Goal: Obtain resource: Obtain resource

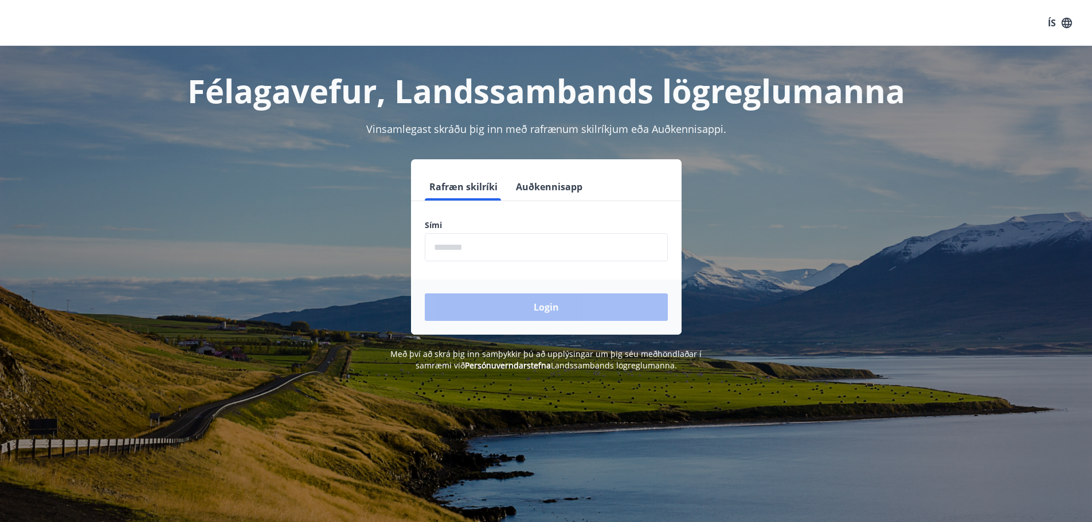
click at [487, 258] on input "phone" at bounding box center [546, 247] width 243 height 28
type input "********"
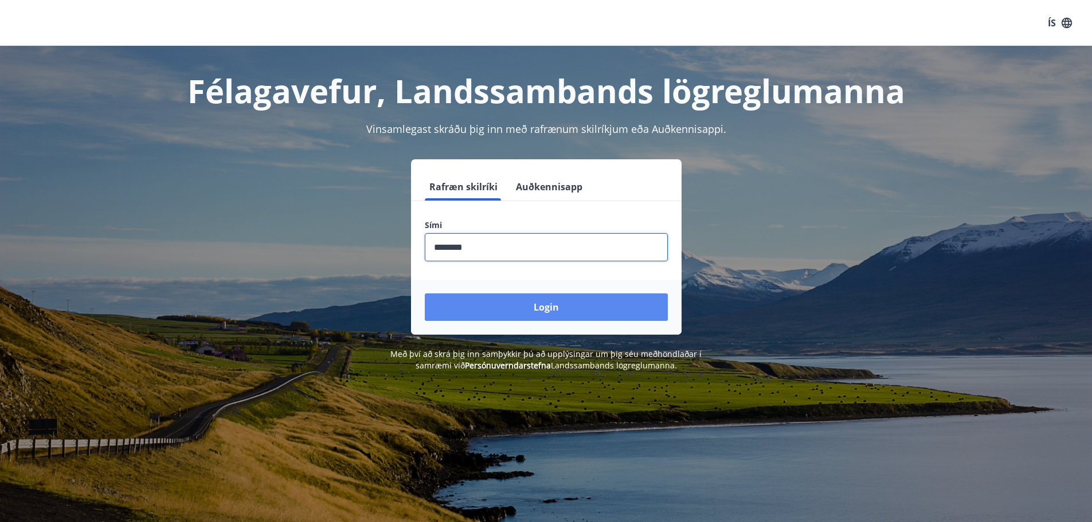
click at [598, 301] on button "Login" at bounding box center [546, 307] width 243 height 28
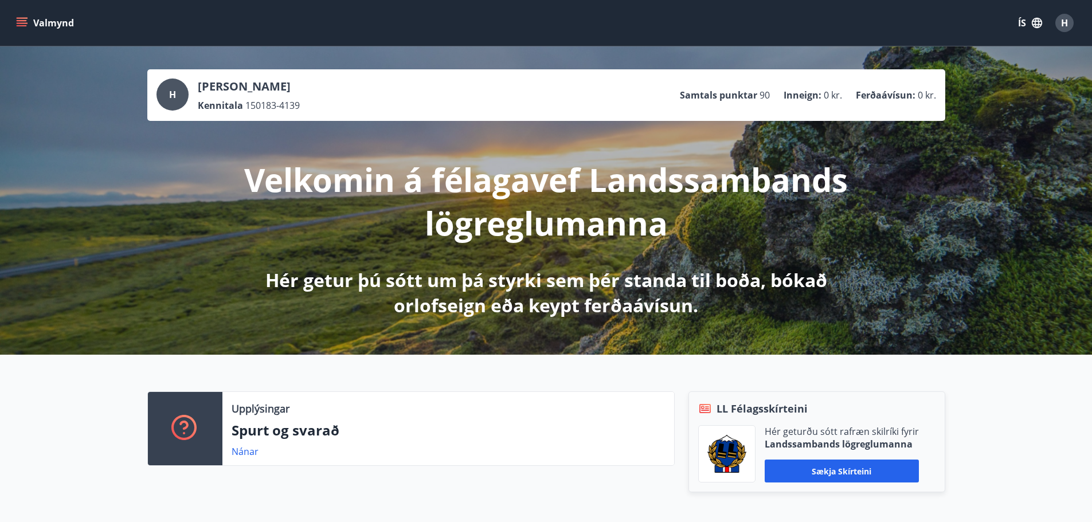
click at [19, 21] on icon "menu" at bounding box center [22, 20] width 10 height 1
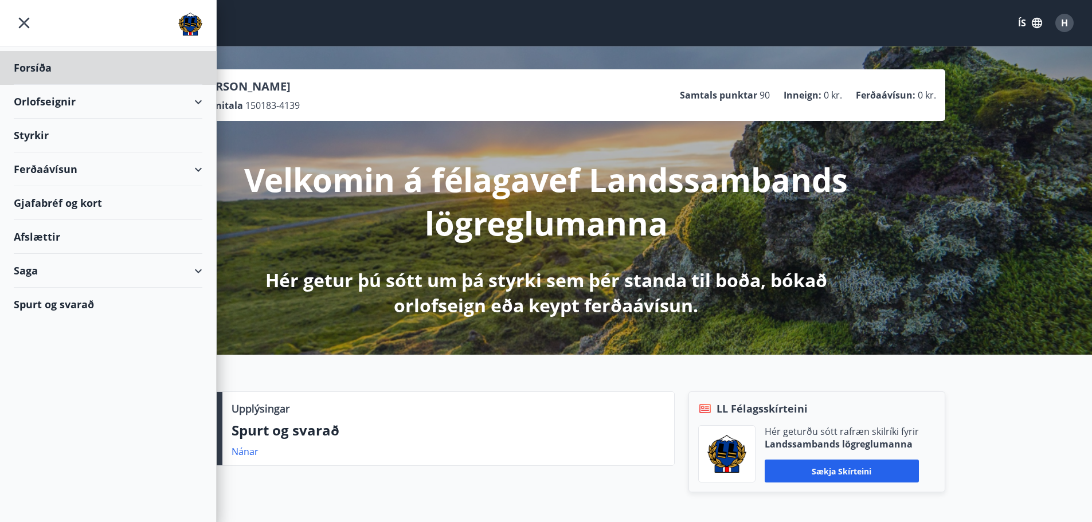
click at [72, 85] on div "Styrkir" at bounding box center [108, 68] width 189 height 34
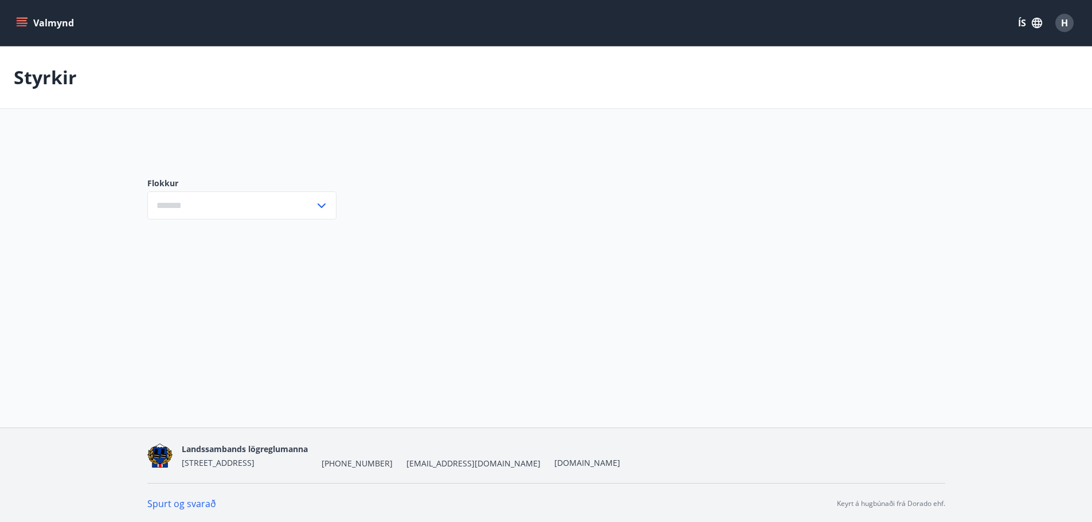
type input "***"
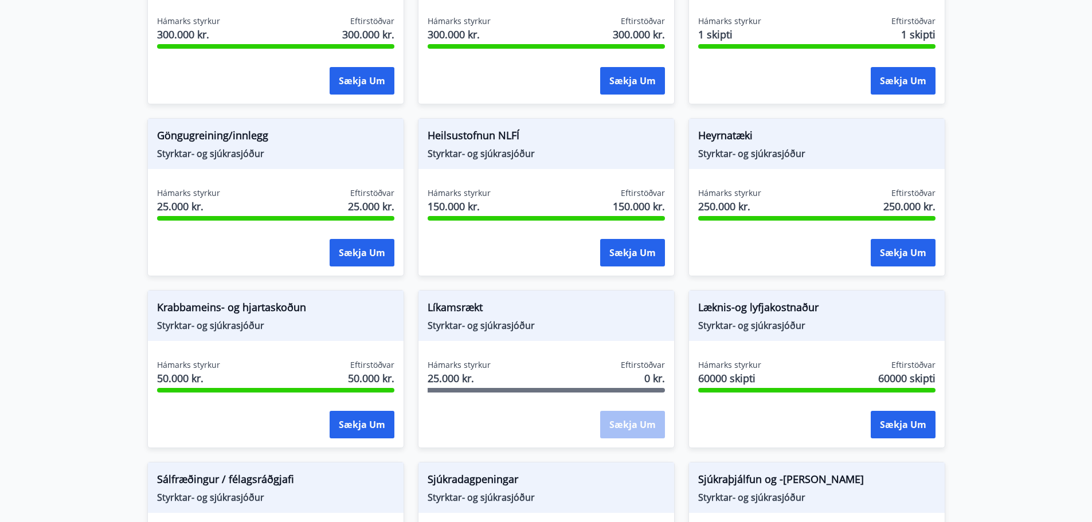
scroll to position [516, 0]
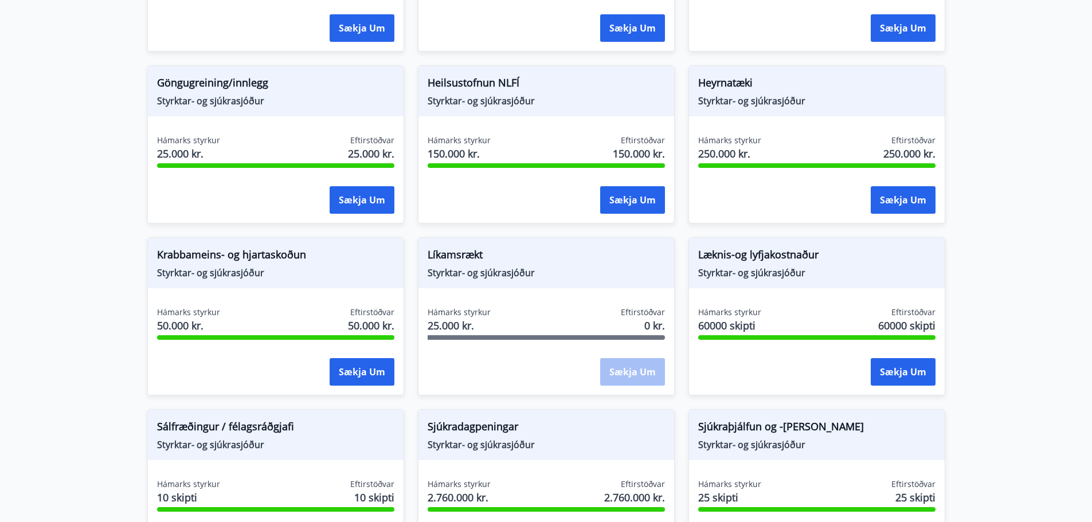
click at [626, 379] on div "Sækja um" at bounding box center [632, 372] width 65 height 29
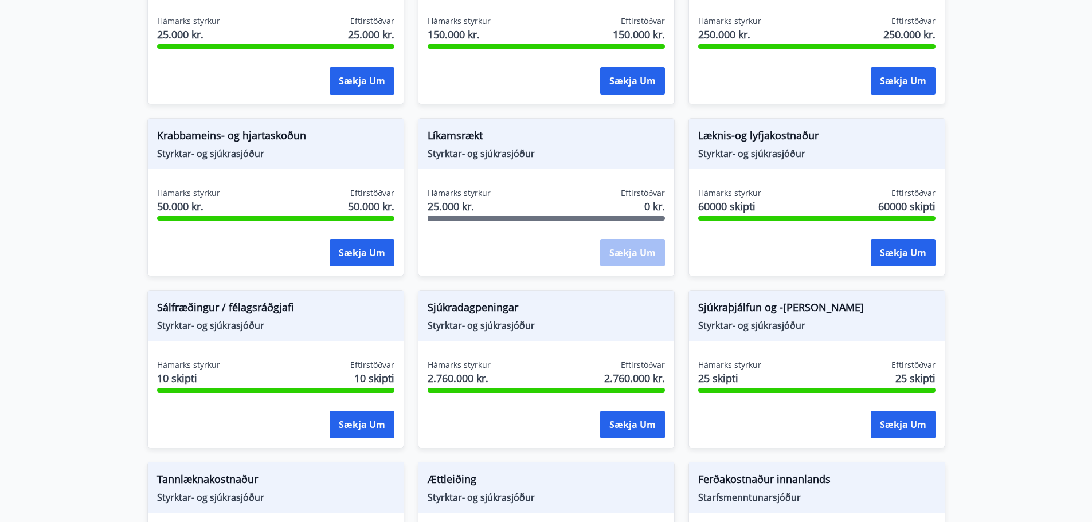
scroll to position [458, 0]
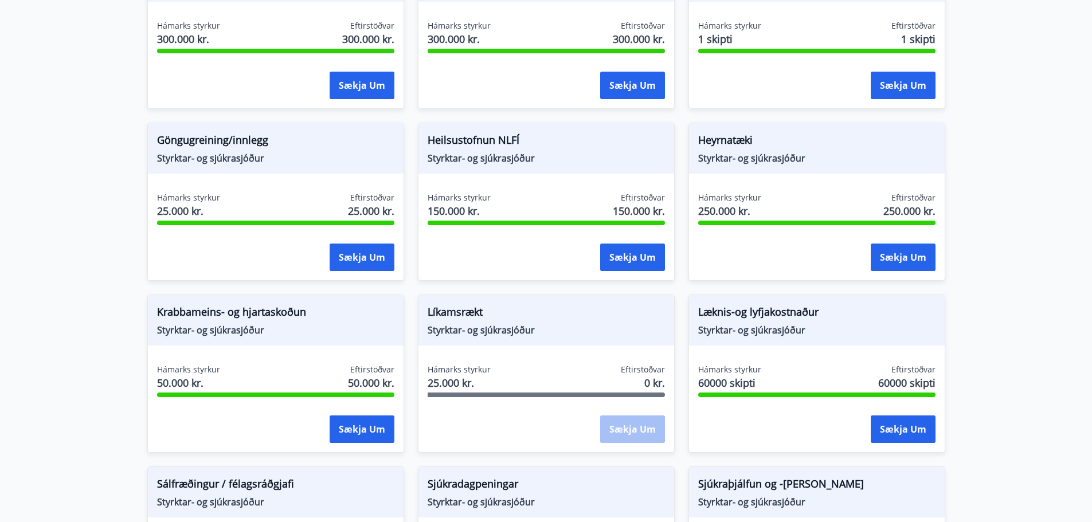
click at [638, 432] on div "Sækja um" at bounding box center [632, 429] width 65 height 29
click at [648, 379] on span "0 kr." at bounding box center [654, 382] width 21 height 15
click at [475, 326] on span "Styrktar- og sjúkrasjóður" at bounding box center [546, 330] width 237 height 13
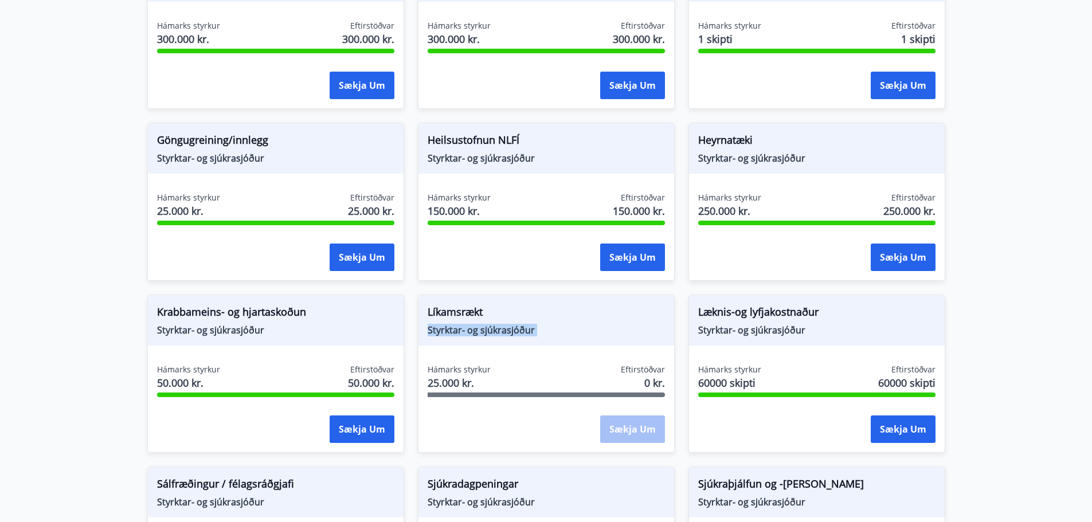
click at [520, 335] on span "Styrktar- og sjúkrasjóður" at bounding box center [546, 330] width 237 height 13
click at [536, 335] on span "Styrktar- og sjúkrasjóður" at bounding box center [546, 330] width 237 height 13
drag, startPoint x: 480, startPoint y: 323, endPoint x: 484, endPoint y: 316, distance: 8.3
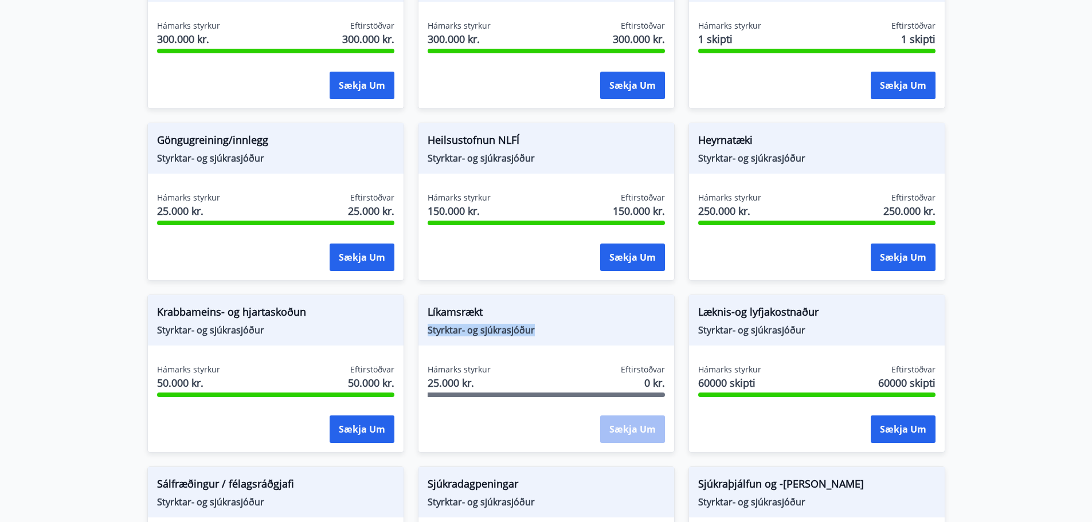
click at [484, 316] on div "Líkamsrækt Styrktar- og sjúkrasjóður" at bounding box center [546, 320] width 256 height 50
click at [484, 316] on span "Líkamsrækt" at bounding box center [546, 313] width 237 height 19
drag, startPoint x: 427, startPoint y: 313, endPoint x: 555, endPoint y: 346, distance: 131.9
click at [555, 346] on div "Líkamsrækt Styrktar- og sjúkrasjóður Hámarks styrkur 25.000 kr. Eftirstöðvar 0 …" at bounding box center [546, 374] width 257 height 158
click at [558, 343] on div "Líkamsrækt Styrktar- og sjúkrasjóður" at bounding box center [546, 320] width 256 height 50
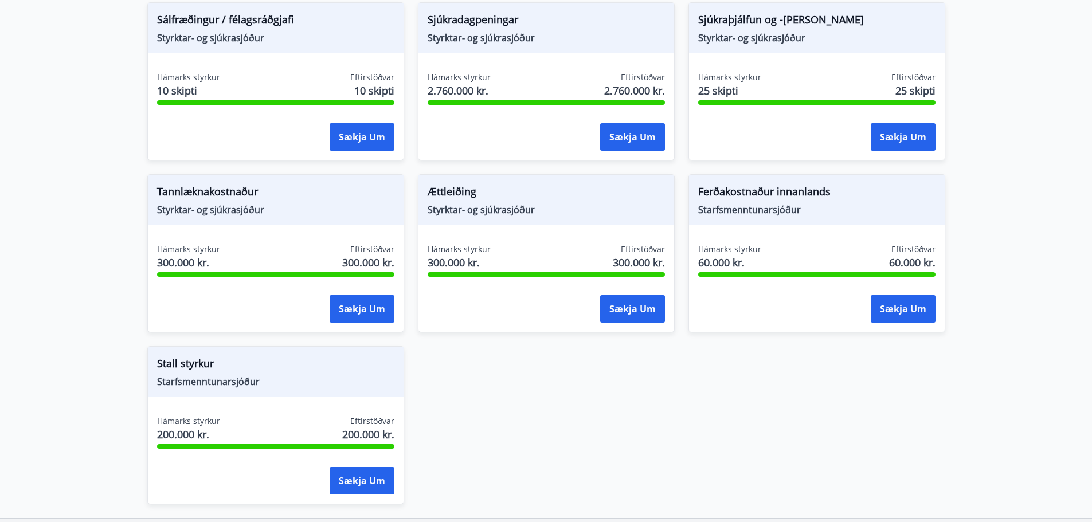
scroll to position [1015, 0]
